Goal: Task Accomplishment & Management: Use online tool/utility

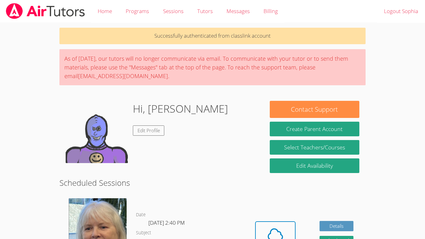
scroll to position [194, 0]
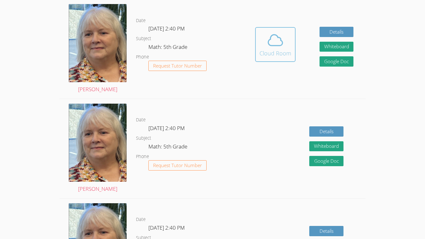
click at [264, 50] on div "Cloud Room" at bounding box center [275, 53] width 32 height 9
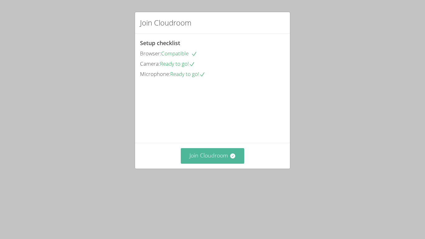
click at [231, 163] on button "Join Cloudroom" at bounding box center [213, 155] width 64 height 15
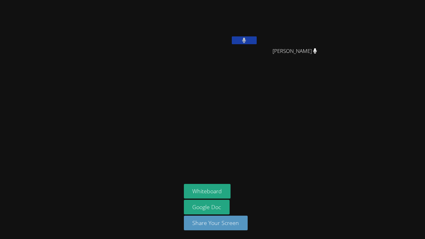
click at [243, 41] on icon at bounding box center [244, 40] width 4 height 5
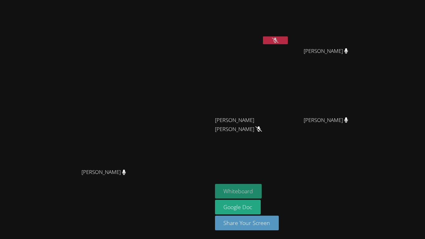
click at [262, 190] on button "Whiteboard" at bounding box center [238, 191] width 47 height 15
click at [287, 41] on button at bounding box center [275, 40] width 25 height 8
click at [278, 41] on icon at bounding box center [275, 40] width 7 height 5
click at [287, 39] on button at bounding box center [275, 40] width 25 height 8
